Goal: Task Accomplishment & Management: Complete application form

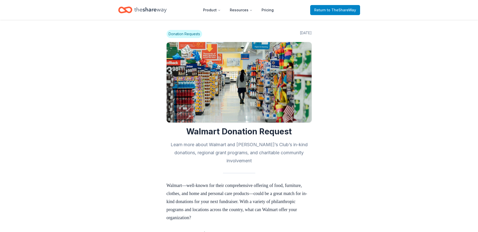
click at [329, 12] on span "to TheShareWay" at bounding box center [340, 10] width 29 height 4
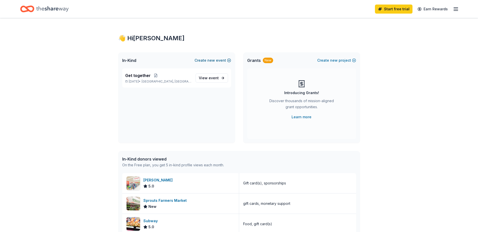
click at [213, 60] on span "new" at bounding box center [211, 60] width 8 height 6
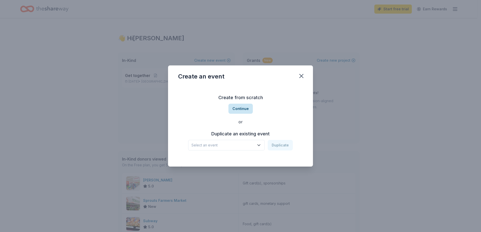
click at [243, 107] on button "Continue" at bounding box center [241, 109] width 24 height 10
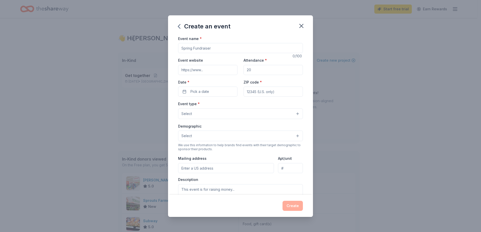
click at [206, 48] on input "Event name *" at bounding box center [240, 48] width 125 height 10
type input "[DATE]"
click at [252, 70] on input "Attendance *" at bounding box center [273, 70] width 59 height 10
type input "80"
click at [197, 91] on span "Pick a date" at bounding box center [200, 92] width 19 height 6
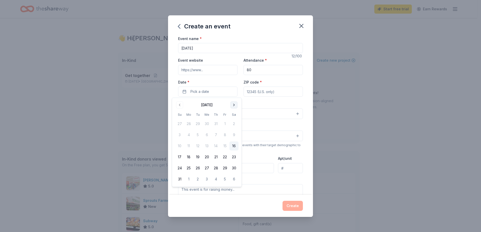
click at [235, 106] on button "Go to next month" at bounding box center [234, 104] width 7 height 7
click at [206, 167] on button "31" at bounding box center [206, 168] width 9 height 9
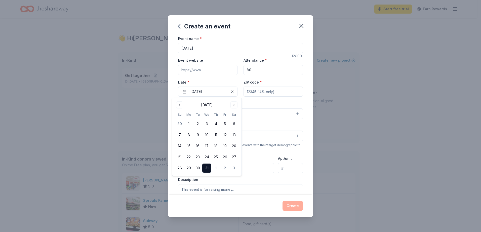
click at [208, 169] on button "31" at bounding box center [206, 168] width 9 height 9
click at [262, 91] on input "ZIP code *" at bounding box center [273, 92] width 59 height 10
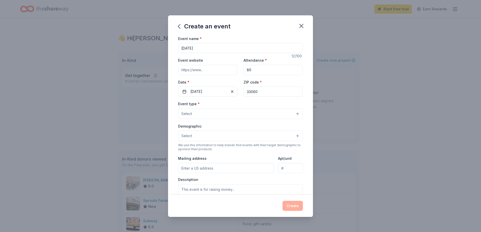
type input "33060"
click at [372, 102] on div "Create an event Event name * [DATE] 12 /100 Event website Attendance * 80 Date …" at bounding box center [240, 116] width 481 height 232
click at [196, 113] on button "Select" at bounding box center [240, 113] width 125 height 11
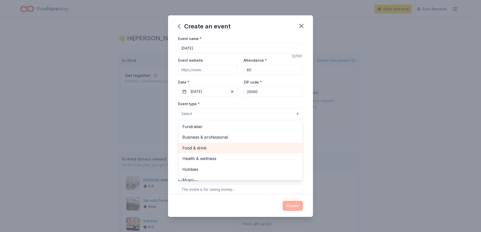
click at [204, 147] on span "Food & drink" at bounding box center [240, 148] width 116 height 7
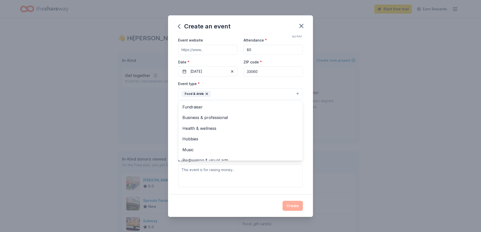
scroll to position [29, 0]
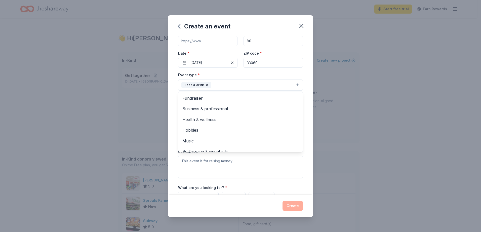
click at [325, 163] on div "Create an event Event name * [DATE] 12 /100 Event website Attendance * 80 Date …" at bounding box center [240, 116] width 481 height 232
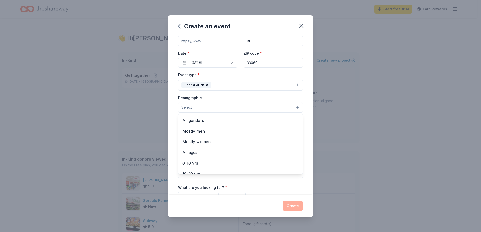
click at [206, 109] on button "Select" at bounding box center [240, 107] width 125 height 11
click at [195, 122] on span "All genders" at bounding box center [240, 120] width 116 height 7
click at [201, 142] on span "All ages" at bounding box center [240, 142] width 116 height 7
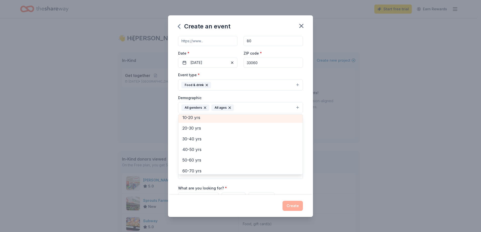
scroll to position [33, 0]
click at [195, 120] on span "10-20 yrs" at bounding box center [240, 120] width 116 height 7
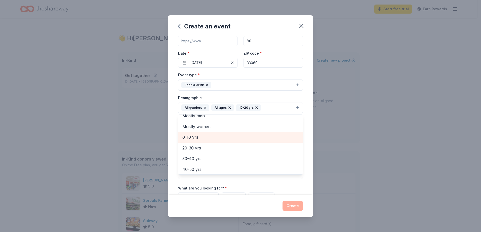
click at [196, 137] on span "0-10 yrs" at bounding box center [240, 137] width 116 height 7
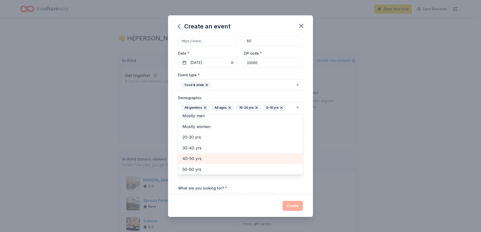
click at [190, 158] on span "40-50 yrs" at bounding box center [240, 158] width 116 height 7
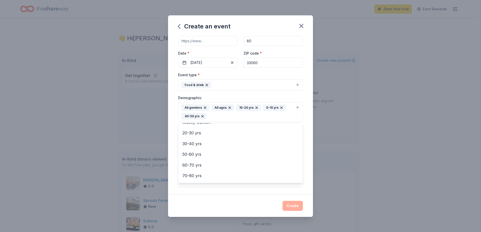
scroll to position [21, 0]
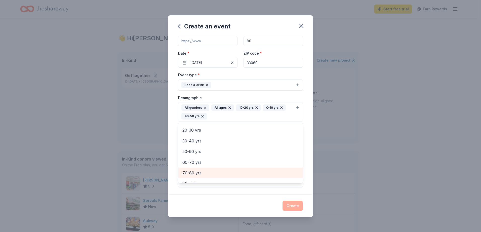
click at [192, 173] on span "70-80 yrs" at bounding box center [240, 173] width 116 height 7
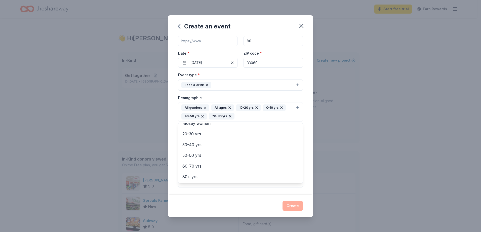
click at [346, 155] on div "Create an event Event name * [DATE] 12 /100 Event website Attendance * 80 Date …" at bounding box center [240, 116] width 481 height 232
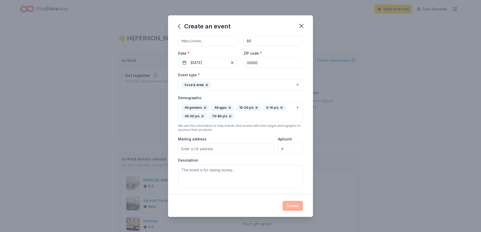
click at [193, 150] on input "Mailing address" at bounding box center [226, 149] width 96 height 10
type input "[STREET_ADDRESS][PERSON_NAME]"
click at [287, 150] on input "Apt/unit" at bounding box center [290, 149] width 25 height 10
type input "2025"
click at [207, 173] on textarea at bounding box center [240, 176] width 125 height 23
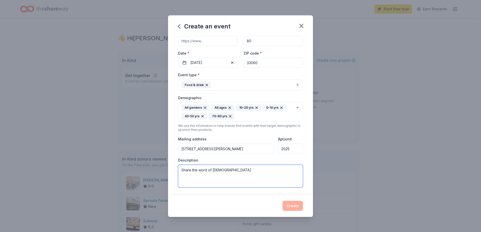
type textarea "Share the word of [DEMOGRAPHIC_DATA]"
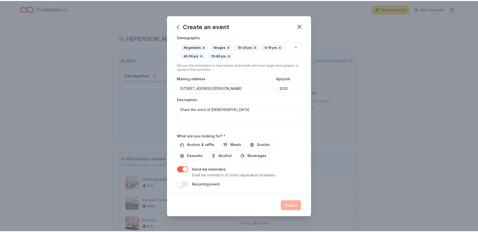
scroll to position [91, 0]
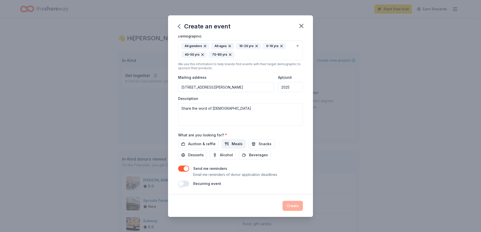
click at [228, 144] on button "Meals" at bounding box center [234, 143] width 24 height 9
click at [291, 204] on button "Create" at bounding box center [293, 206] width 20 height 10
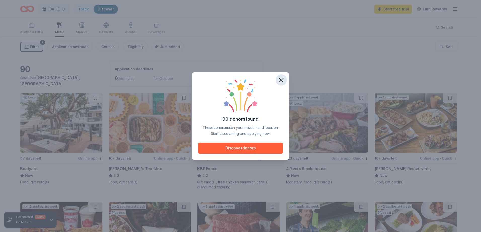
click at [284, 81] on icon "button" at bounding box center [281, 80] width 7 height 7
